Goal: Find specific page/section: Find specific page/section

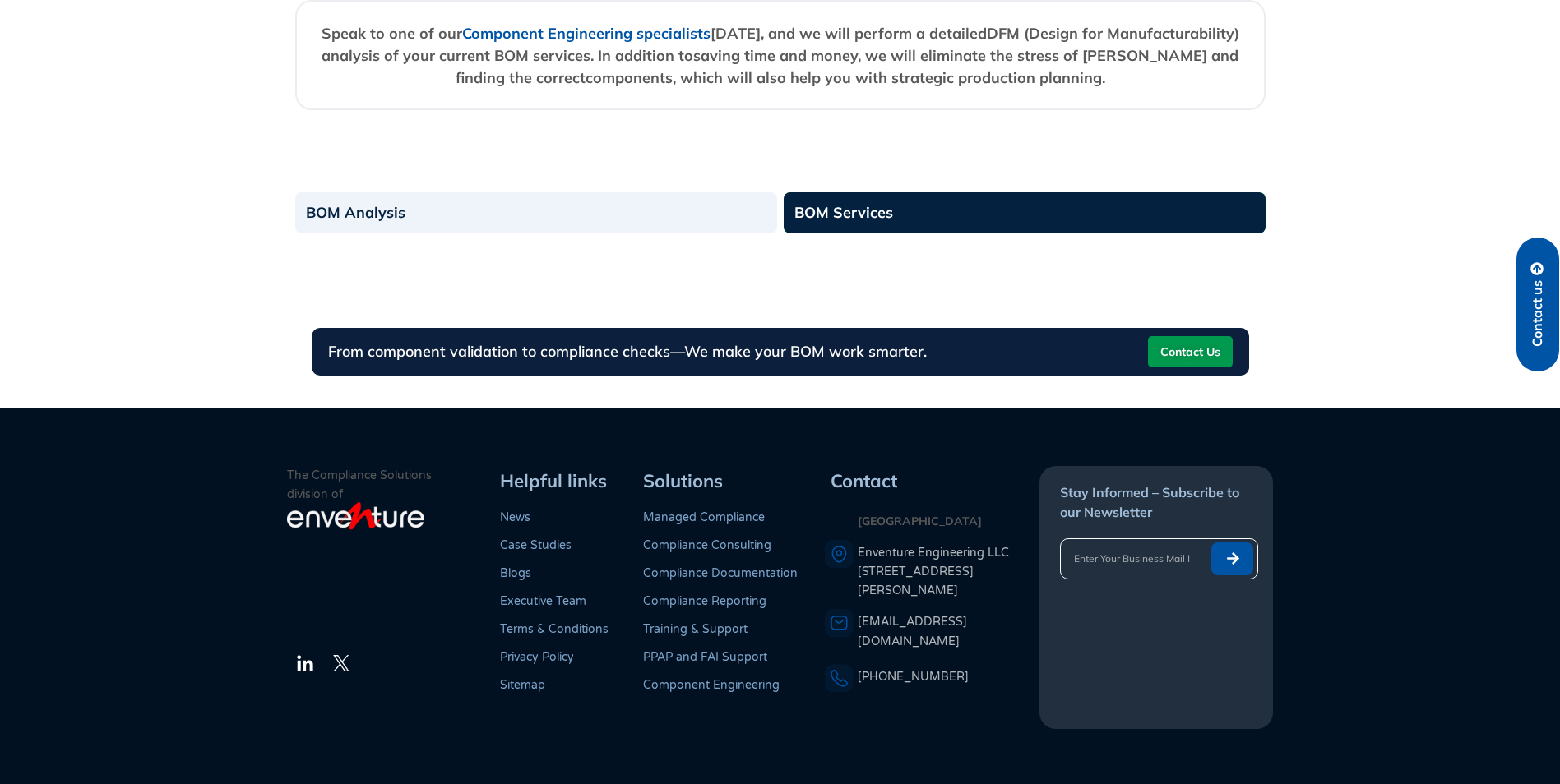
scroll to position [2190, 0]
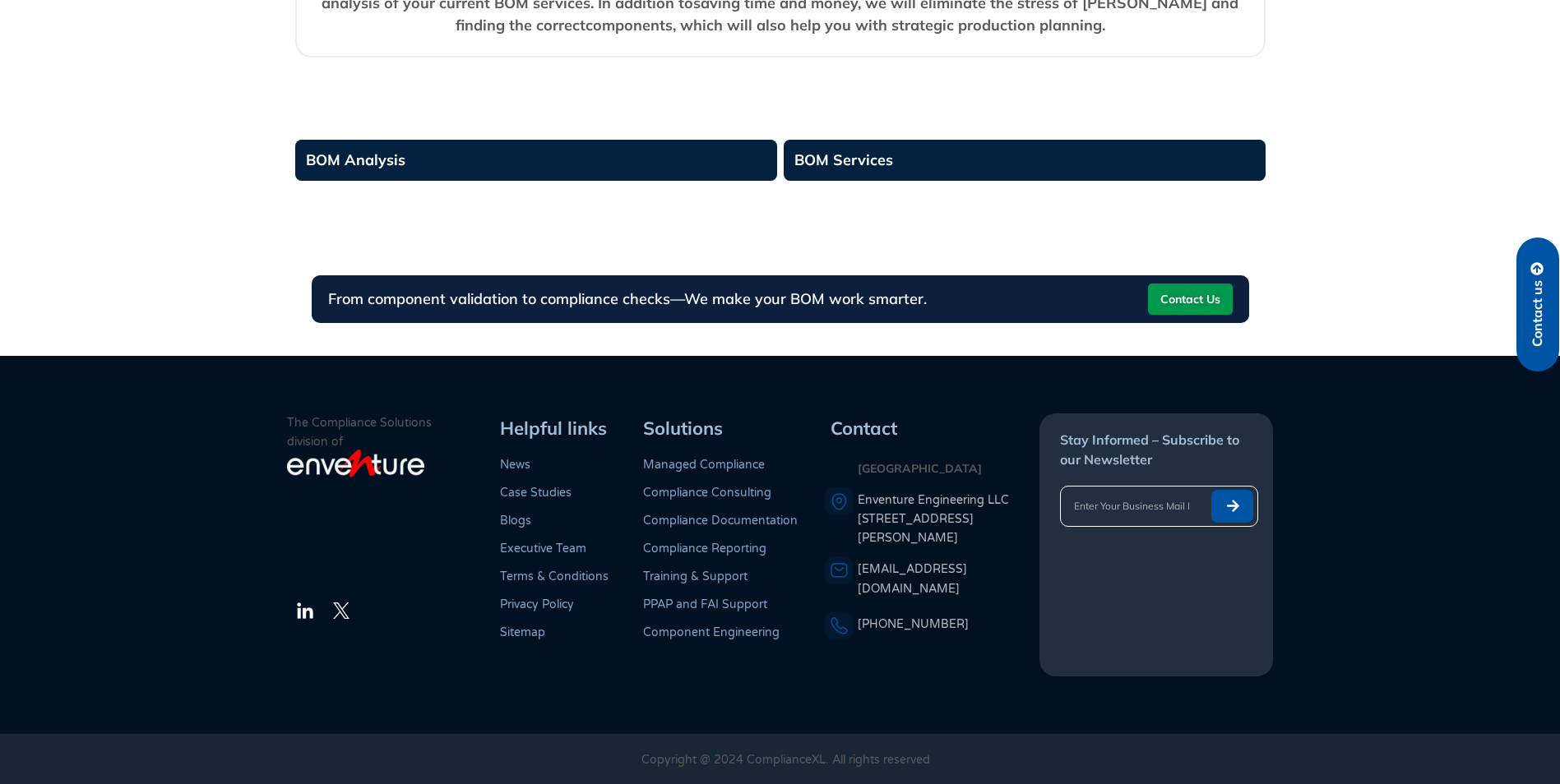
click at [400, 159] on link "BOM Analysis" at bounding box center [536, 159] width 483 height 41
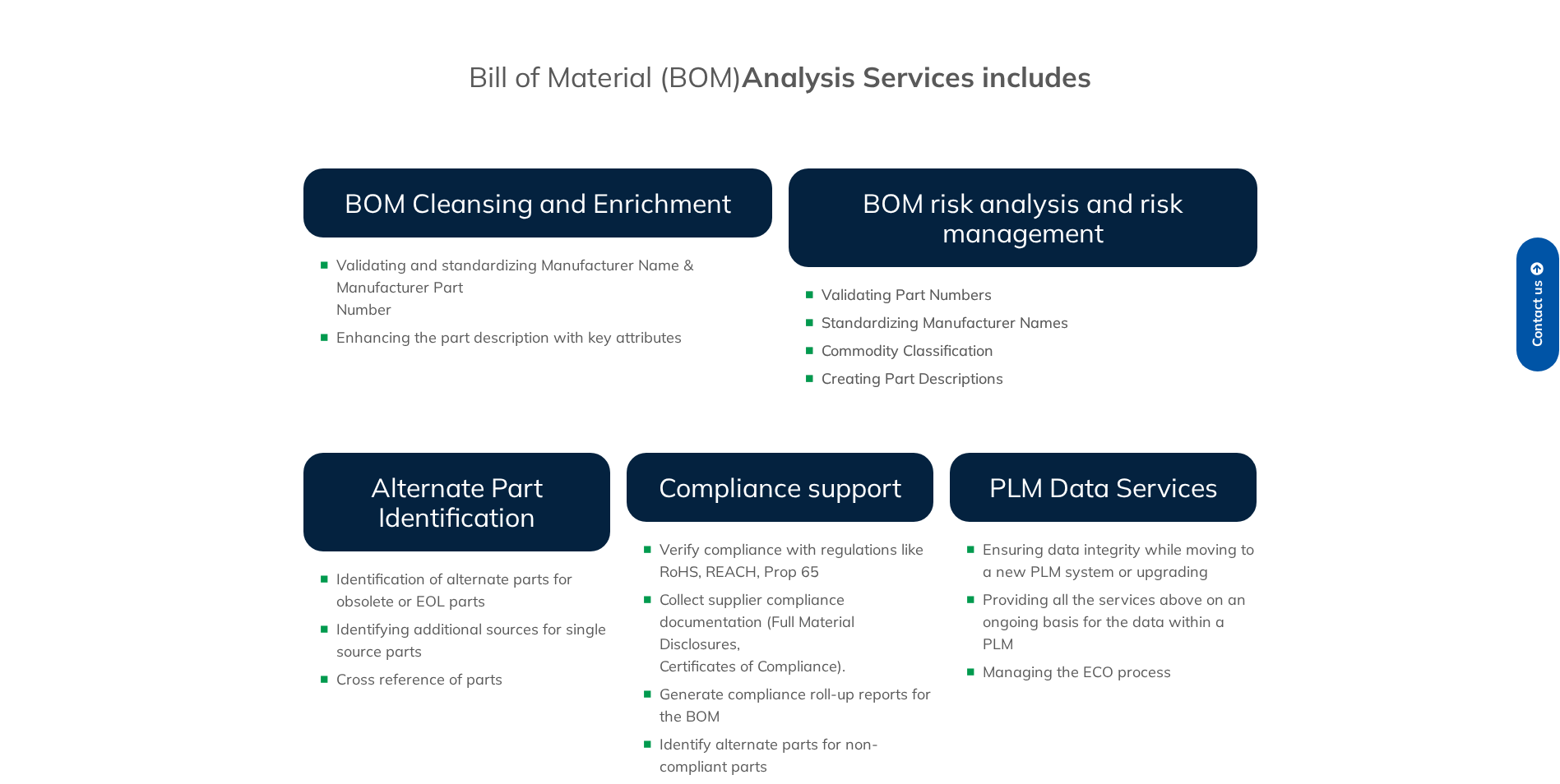
scroll to position [1057, 0]
